Goal: Information Seeking & Learning: Learn about a topic

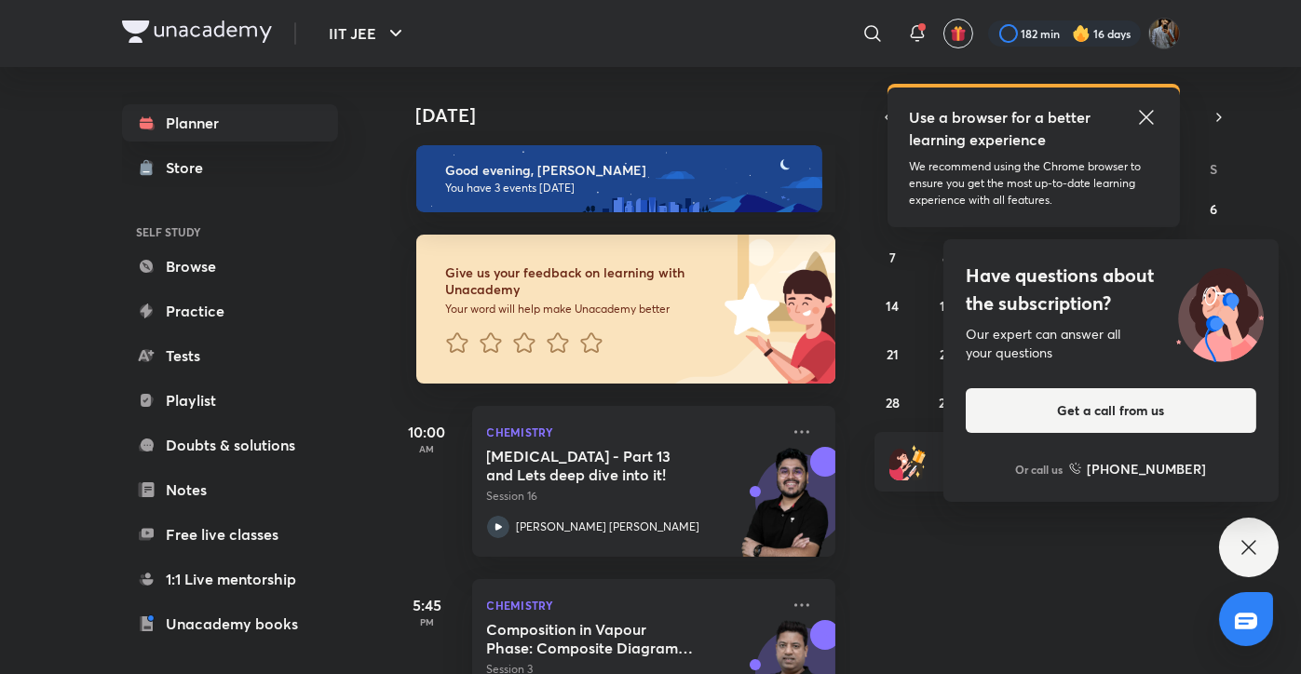
click at [1237, 555] on div "Have questions about the subscription? Our expert can answer all your questions…" at bounding box center [1249, 548] width 60 height 60
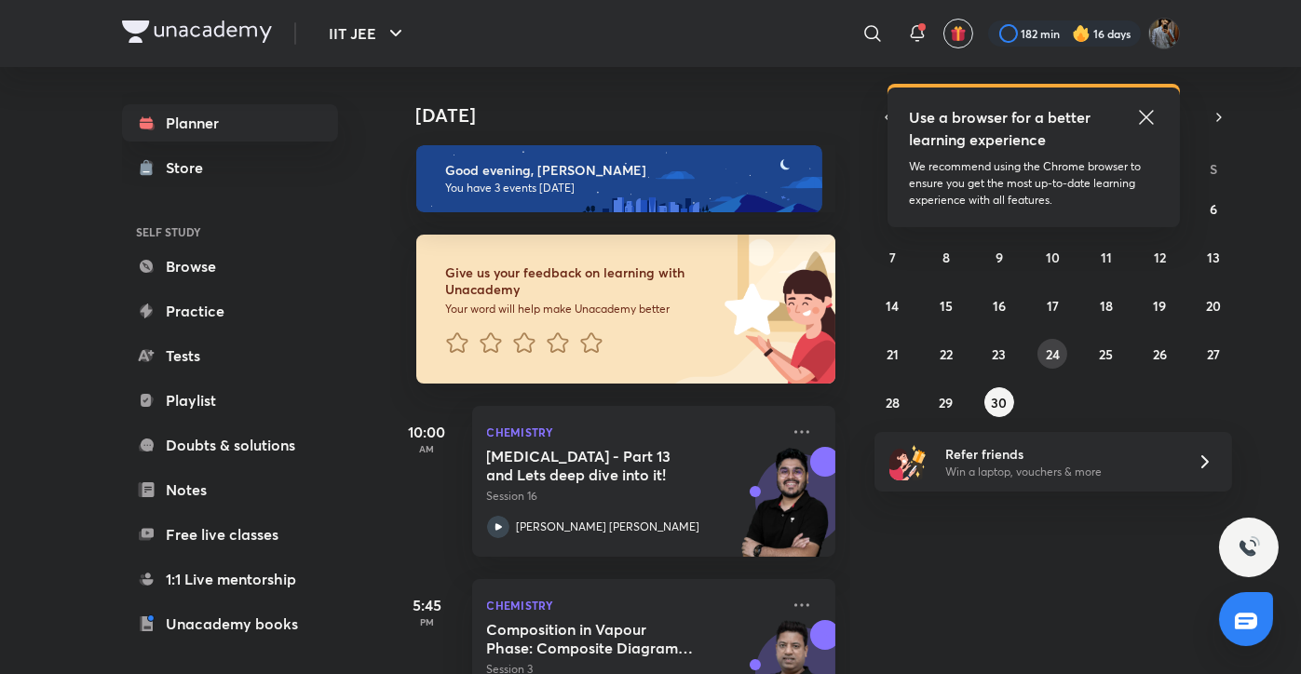
click at [1057, 359] on abbr "24" at bounding box center [1053, 355] width 14 height 18
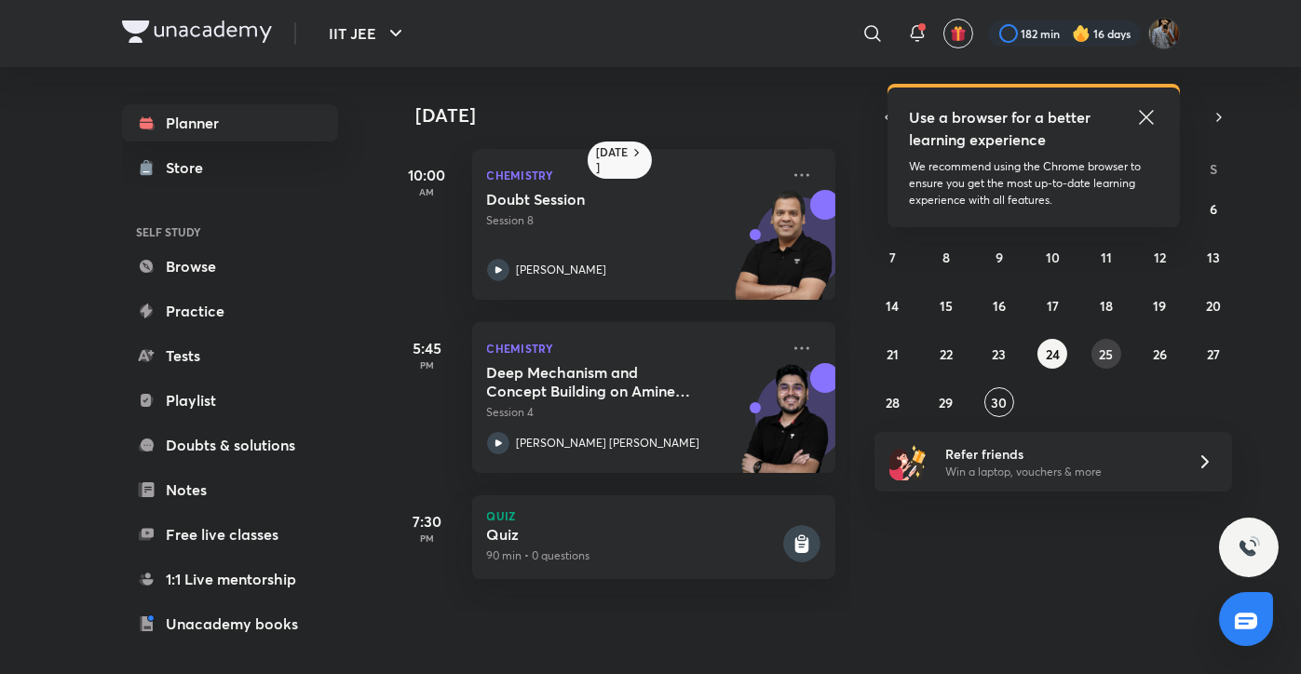
click at [1104, 350] on abbr "25" at bounding box center [1106, 355] width 14 height 18
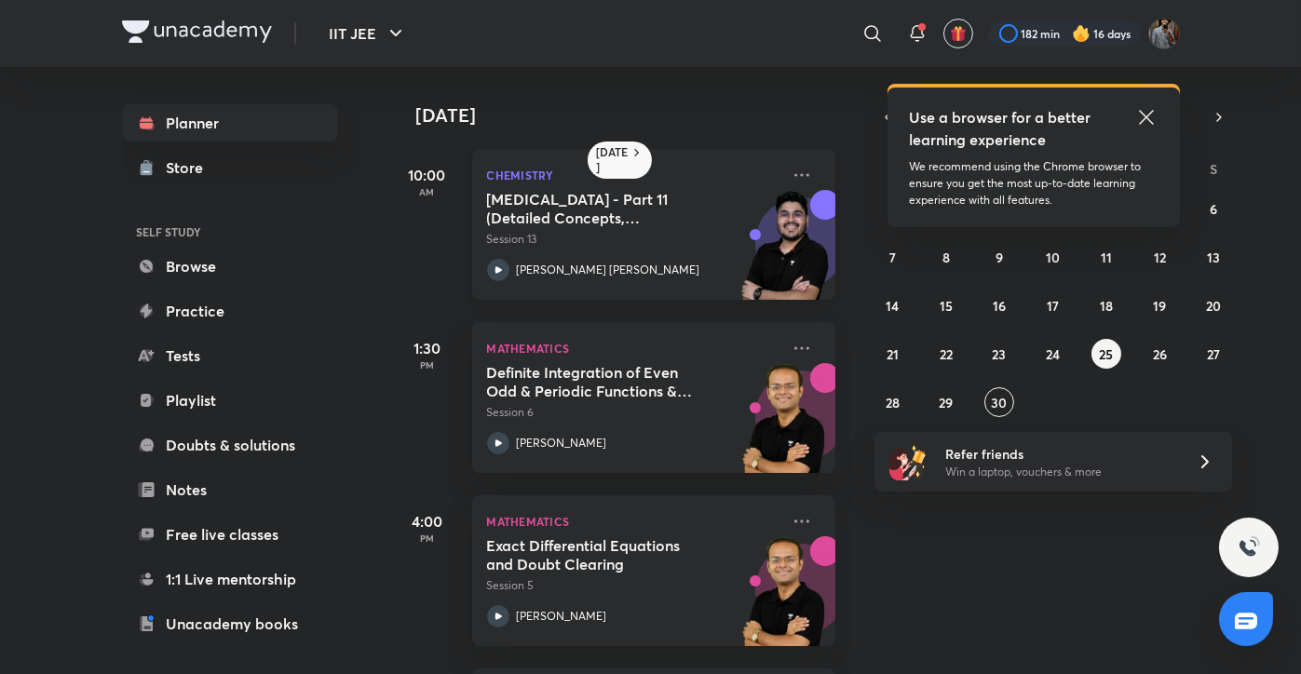
click at [798, 167] on div "Chemistry [MEDICAL_DATA] - Part 11 (Detailed Concepts, Mechanism, Critical Thin…" at bounding box center [653, 224] width 363 height 151
click at [794, 169] on icon at bounding box center [802, 175] width 22 height 22
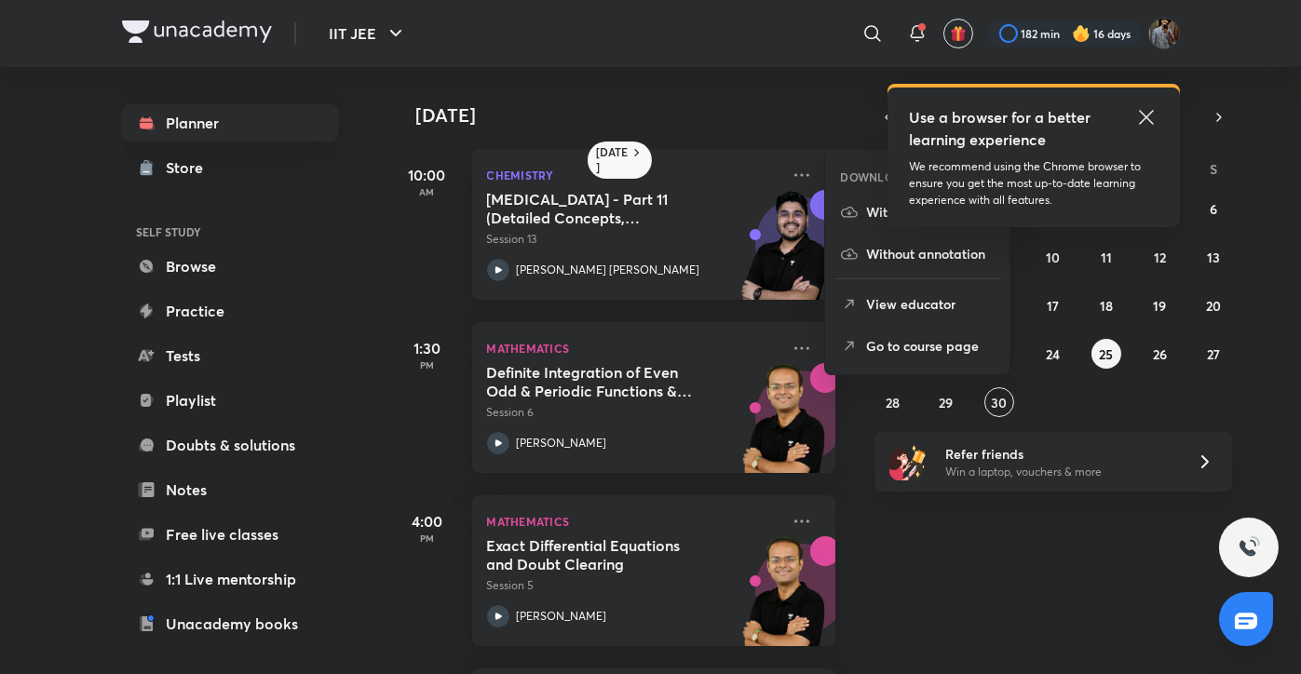
click at [856, 348] on icon at bounding box center [849, 346] width 19 height 19
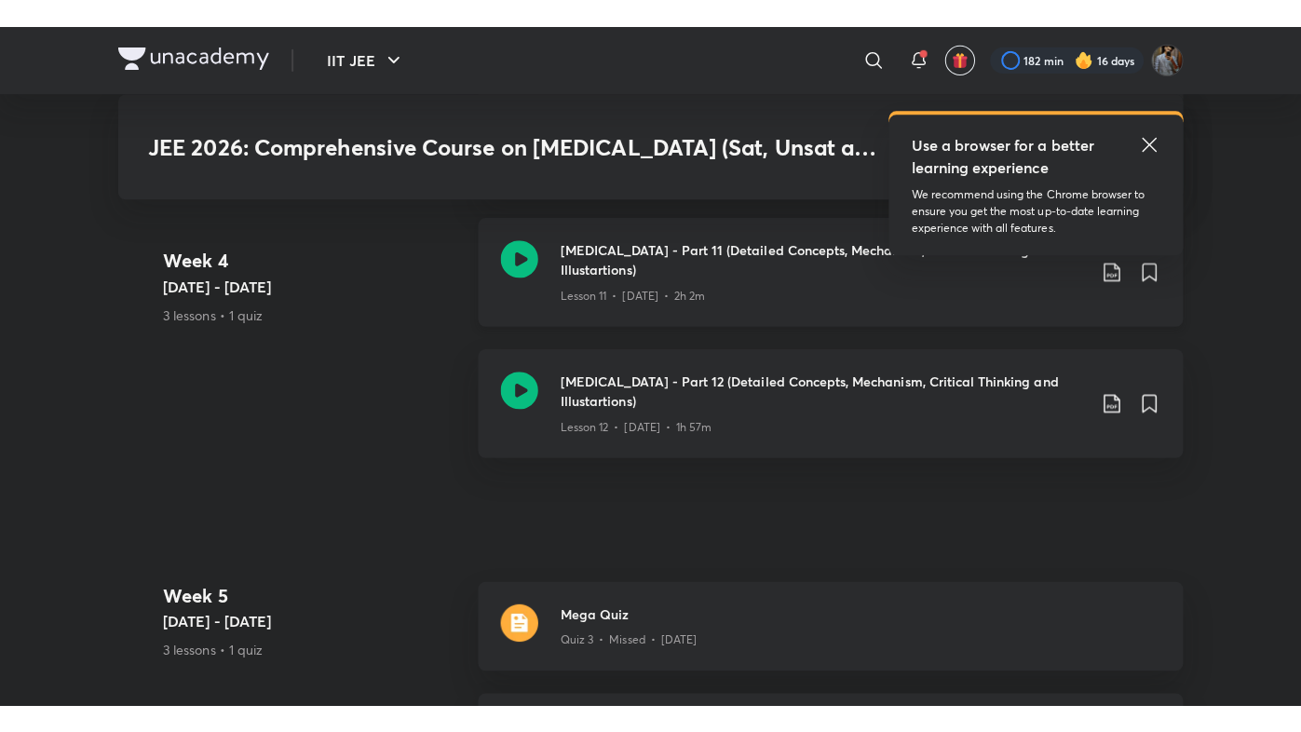
scroll to position [2851, 0]
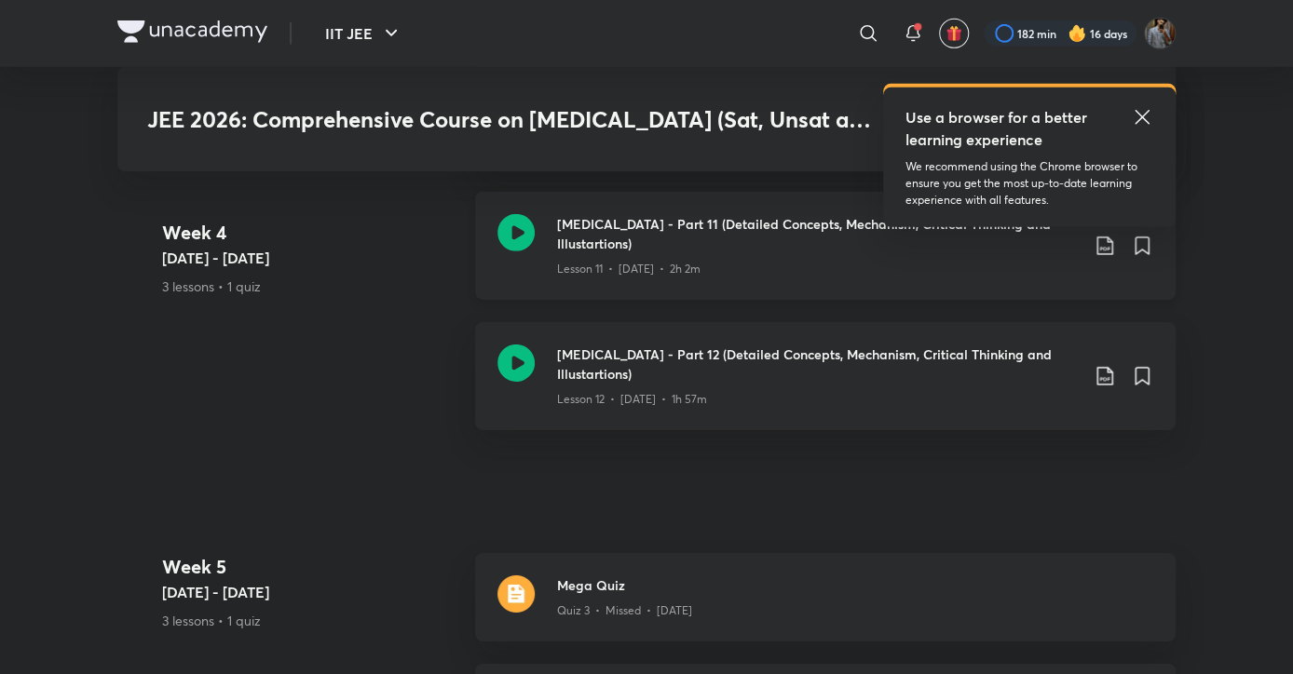
click at [509, 228] on icon at bounding box center [515, 232] width 37 height 37
